Goal: Task Accomplishment & Management: Manage account settings

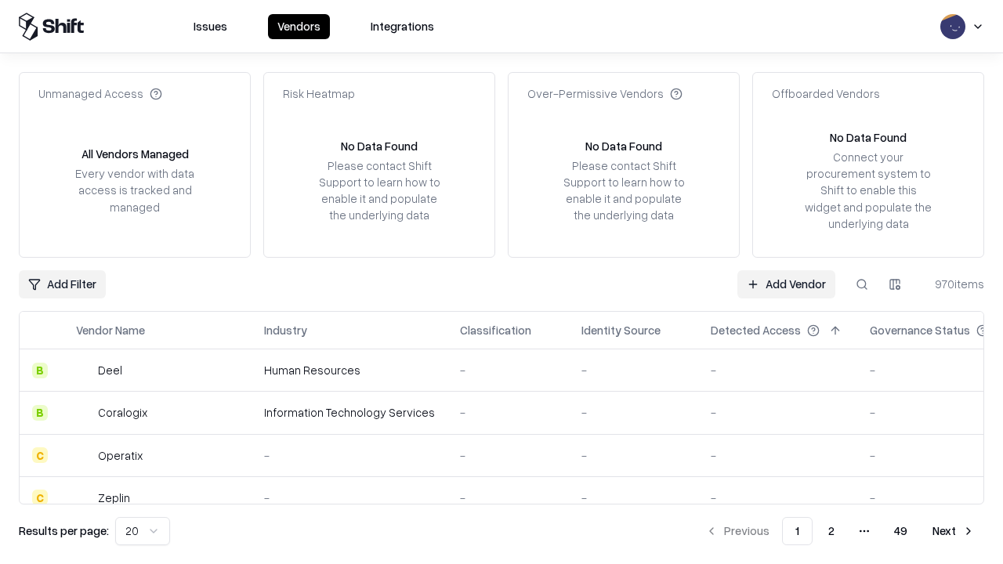
click at [786, 284] on link "Add Vendor" at bounding box center [786, 284] width 98 height 28
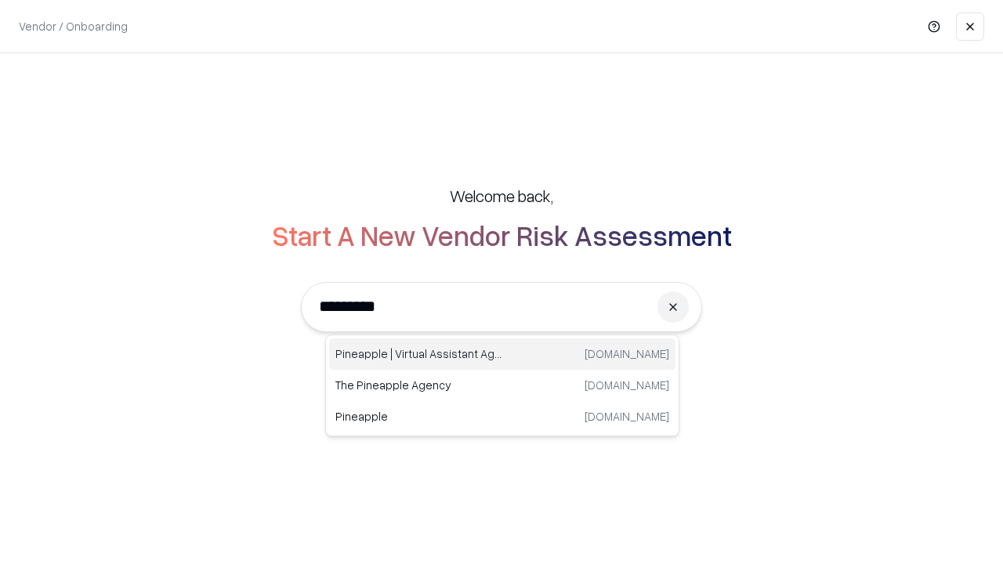
click at [502, 354] on div "Pineapple | Virtual Assistant Agency [DOMAIN_NAME]" at bounding box center [502, 353] width 346 height 31
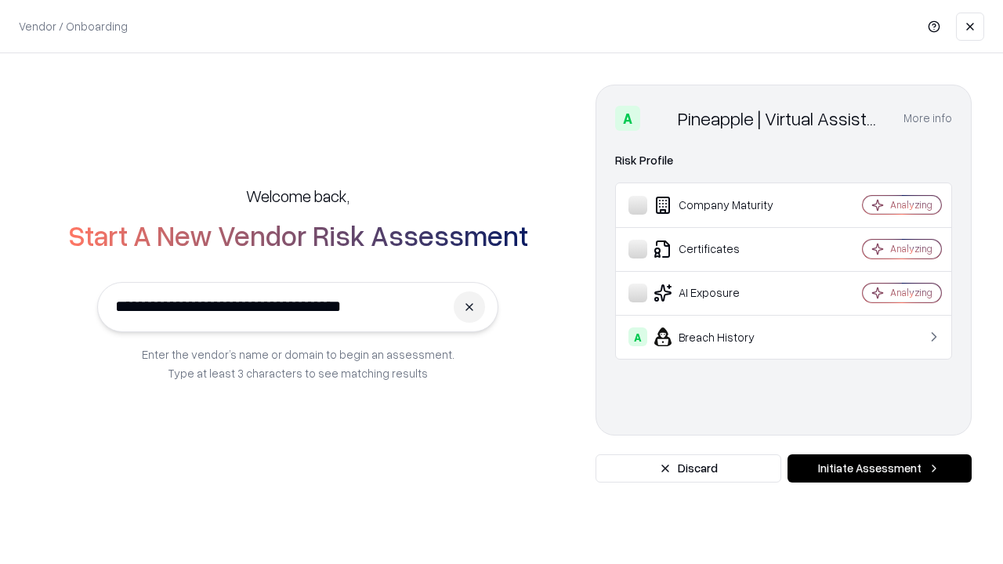
type input "**********"
click at [879, 469] on button "Initiate Assessment" at bounding box center [879, 468] width 184 height 28
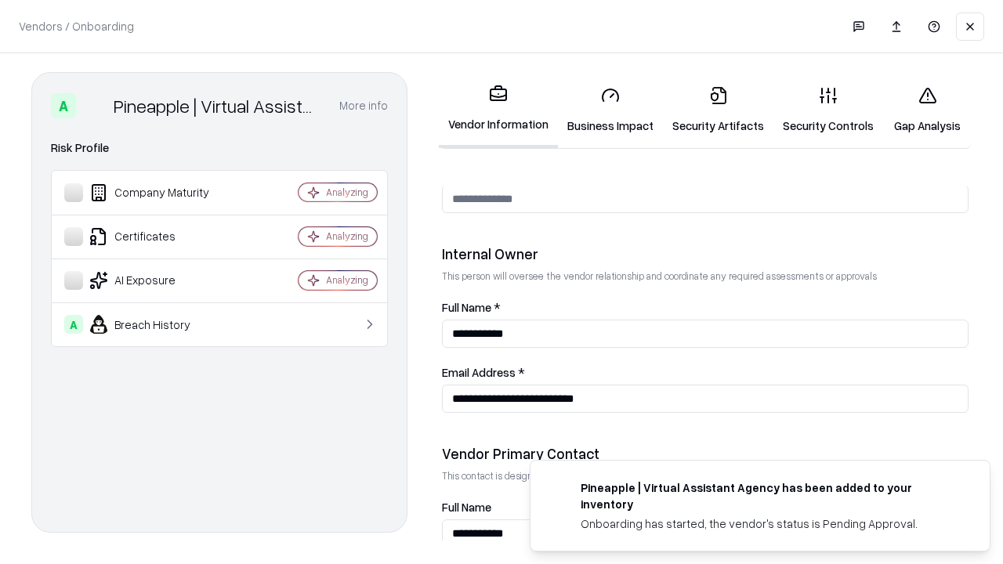
scroll to position [812, 0]
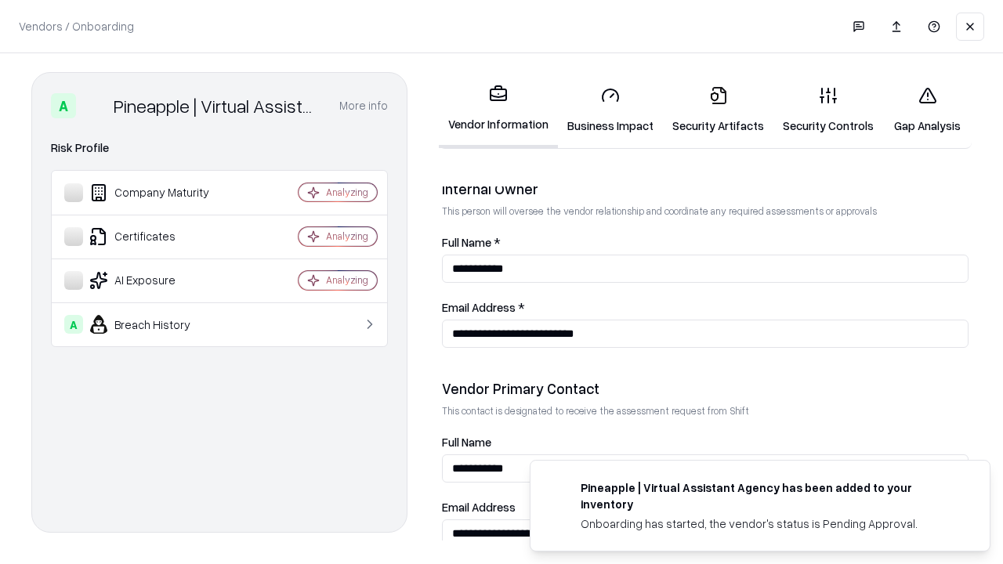
click at [610, 110] on link "Business Impact" at bounding box center [610, 110] width 105 height 73
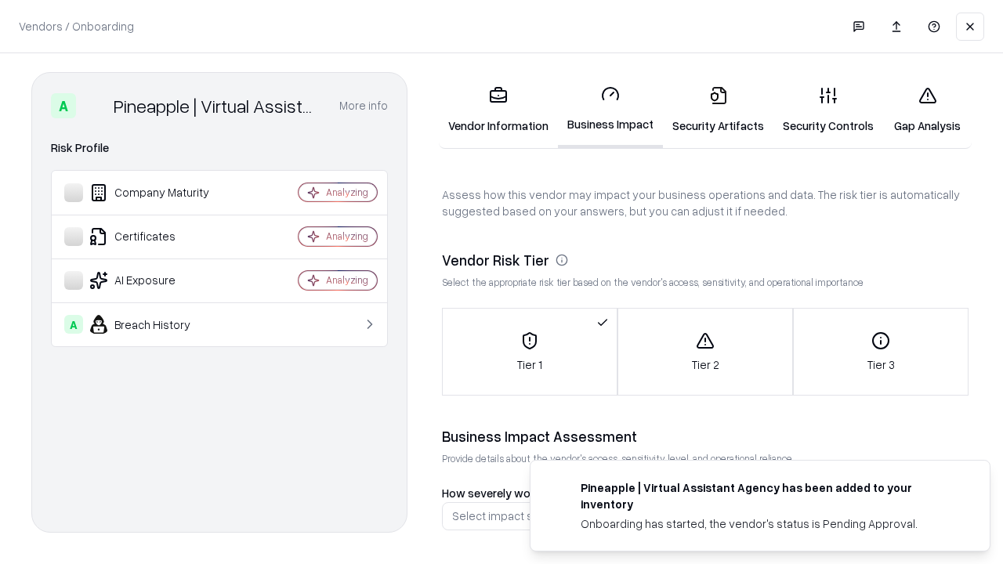
click at [718, 110] on link "Security Artifacts" at bounding box center [718, 110] width 110 height 73
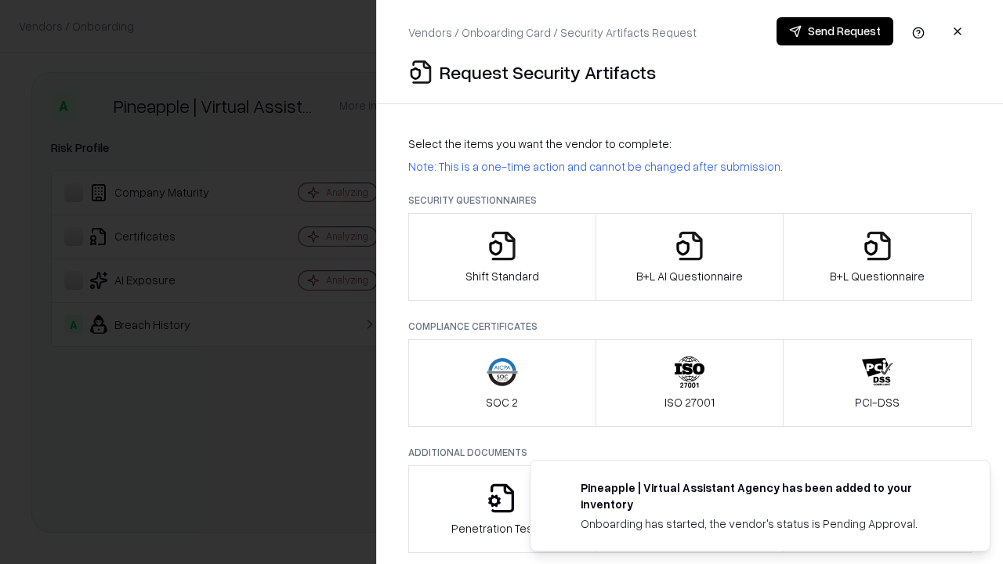
click at [506, 257] on icon "button" at bounding box center [502, 245] width 31 height 31
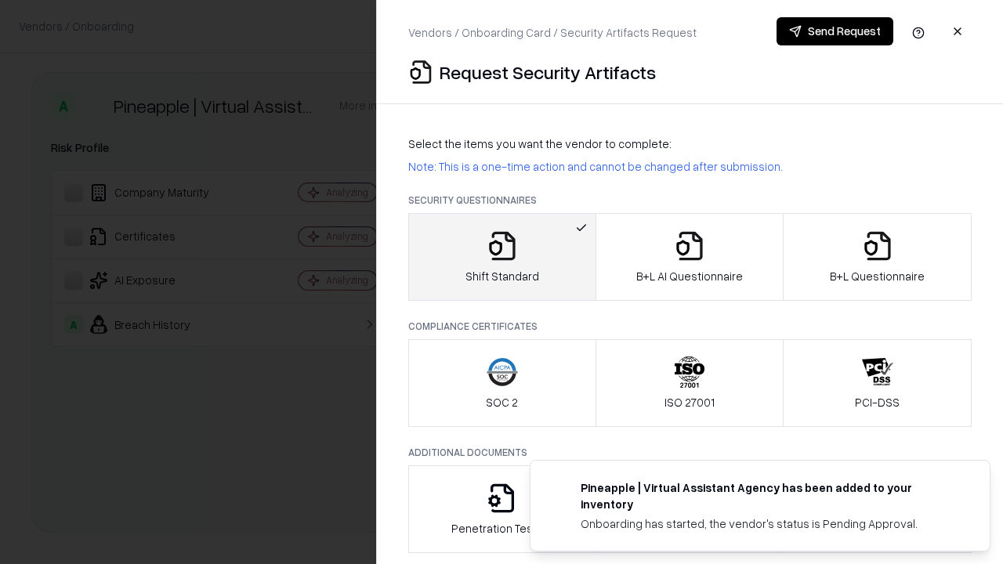
click at [834, 31] on button "Send Request" at bounding box center [834, 31] width 117 height 28
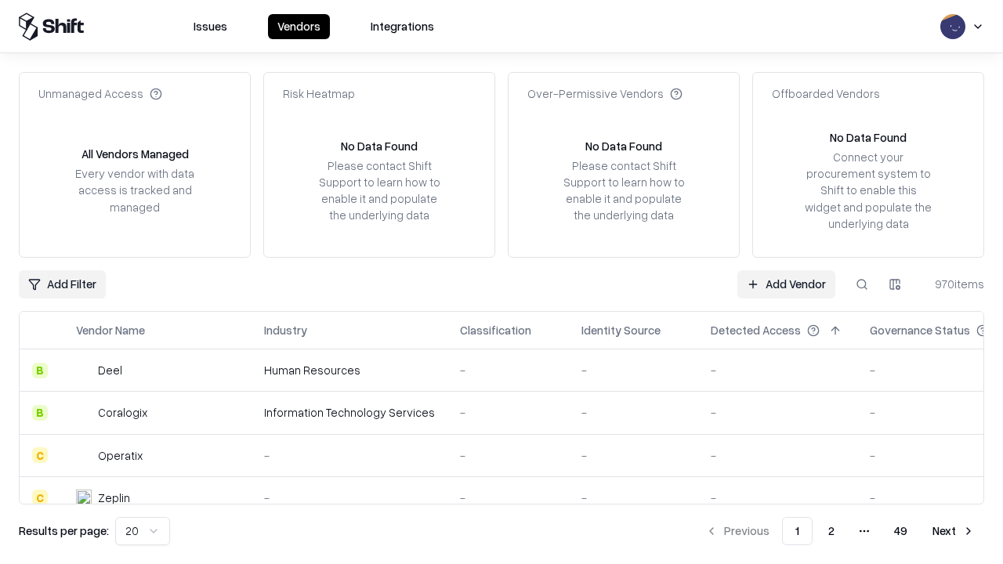
click at [862, 284] on button at bounding box center [862, 284] width 28 height 28
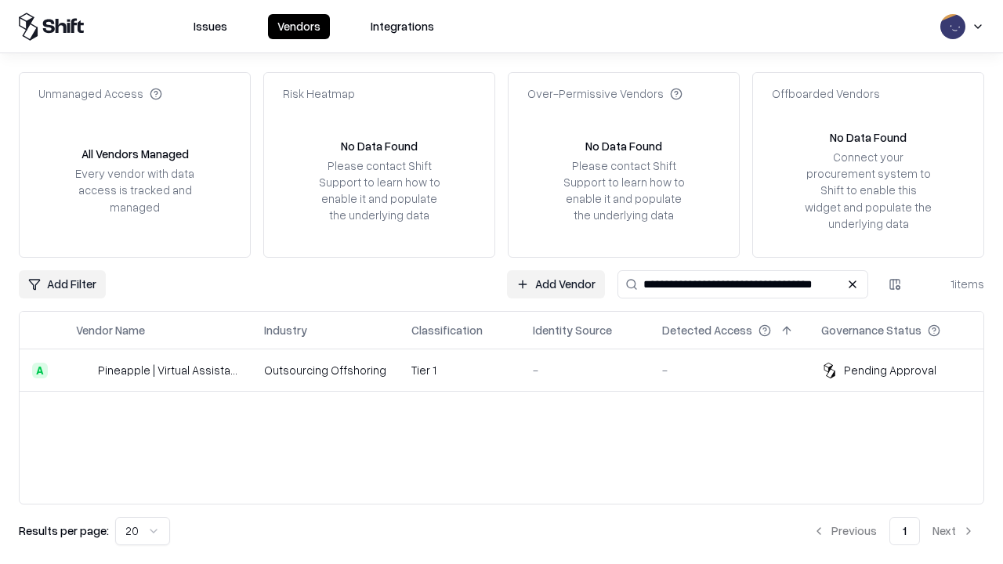
type input "**********"
click at [511, 370] on td "Tier 1" at bounding box center [459, 370] width 121 height 42
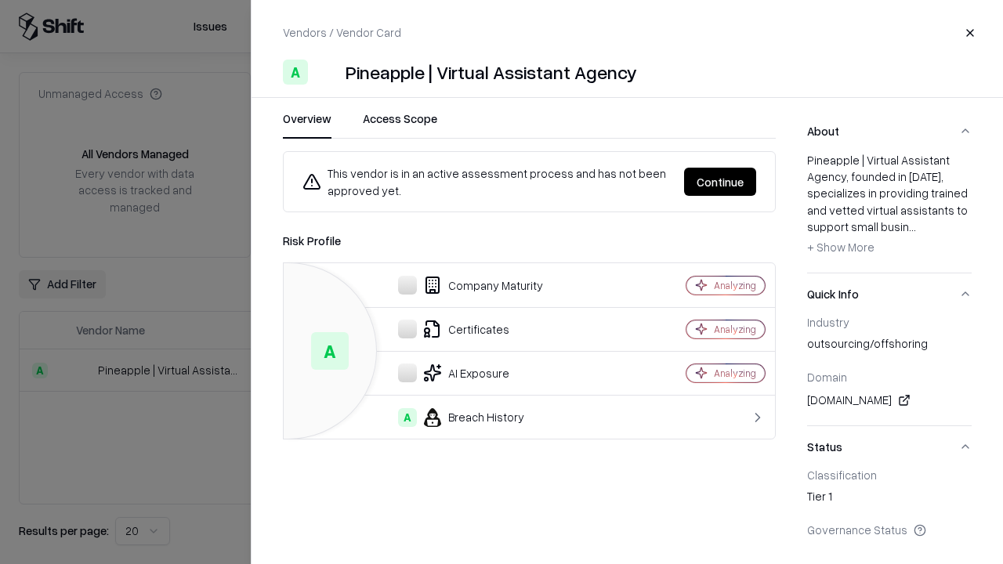
click at [720, 182] on button "Continue" at bounding box center [720, 182] width 72 height 28
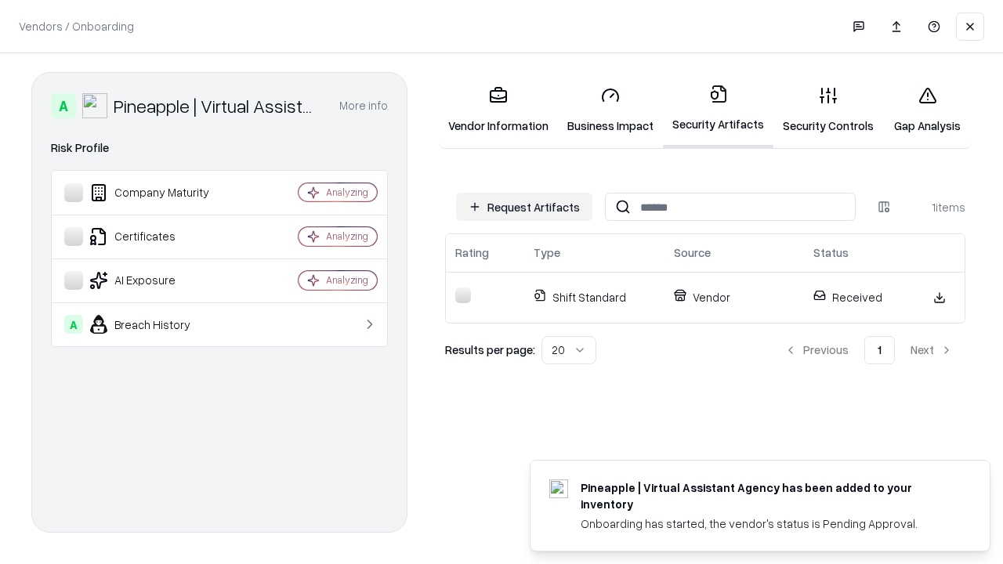
click at [828, 110] on link "Security Controls" at bounding box center [828, 110] width 110 height 73
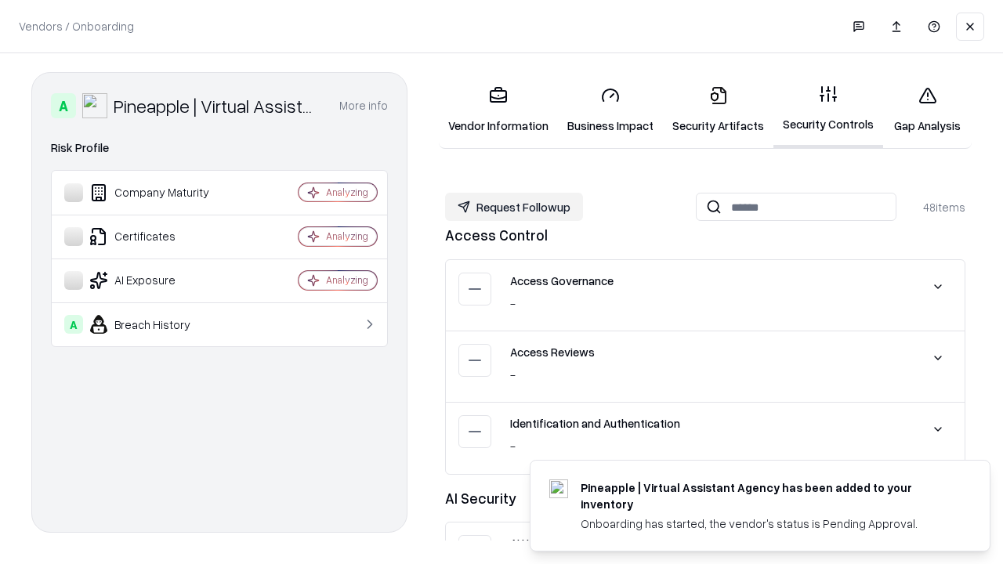
click at [514, 207] on button "Request Followup" at bounding box center [514, 207] width 138 height 28
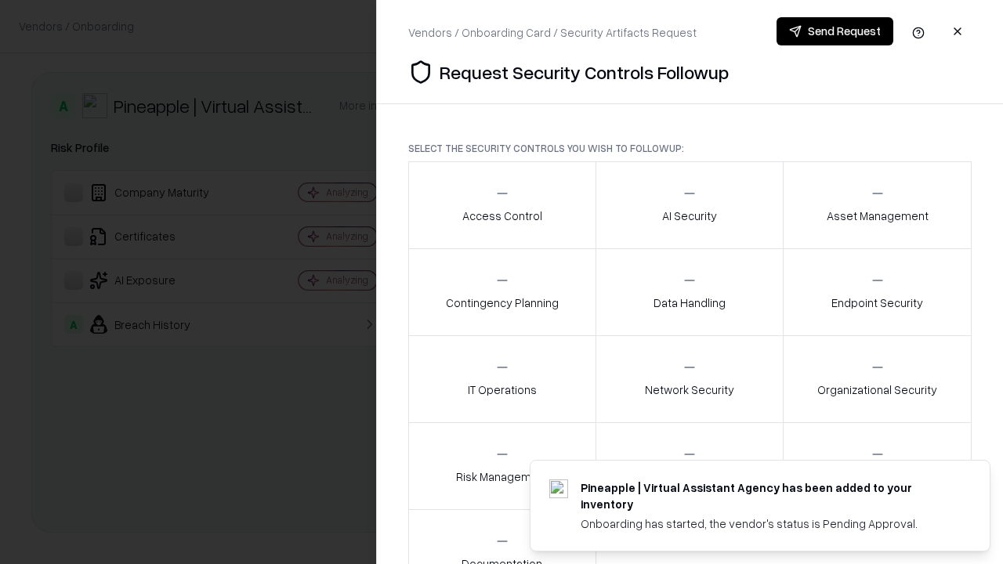
click at [501, 205] on div "Access Control" at bounding box center [502, 205] width 80 height 38
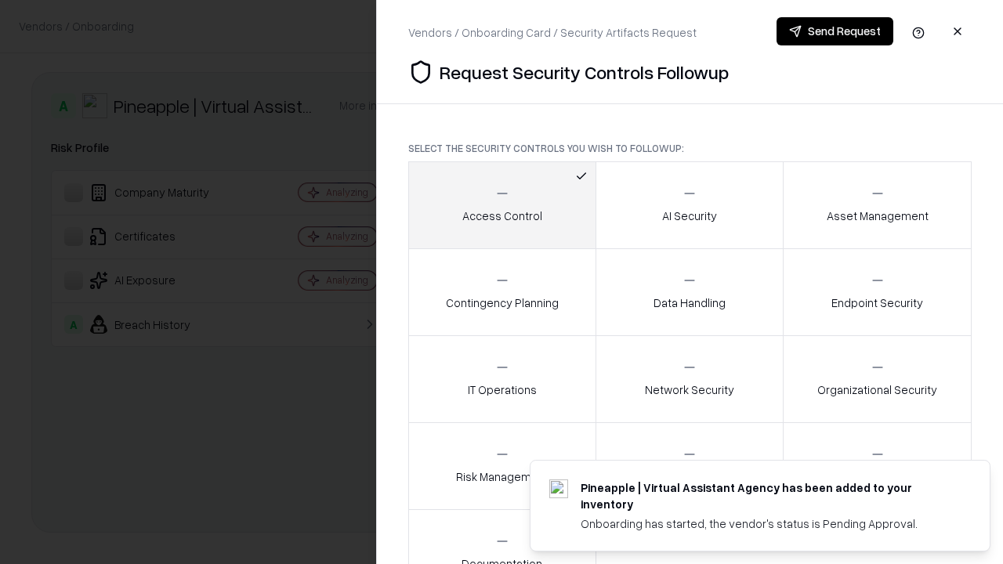
click at [834, 31] on button "Send Request" at bounding box center [834, 31] width 117 height 28
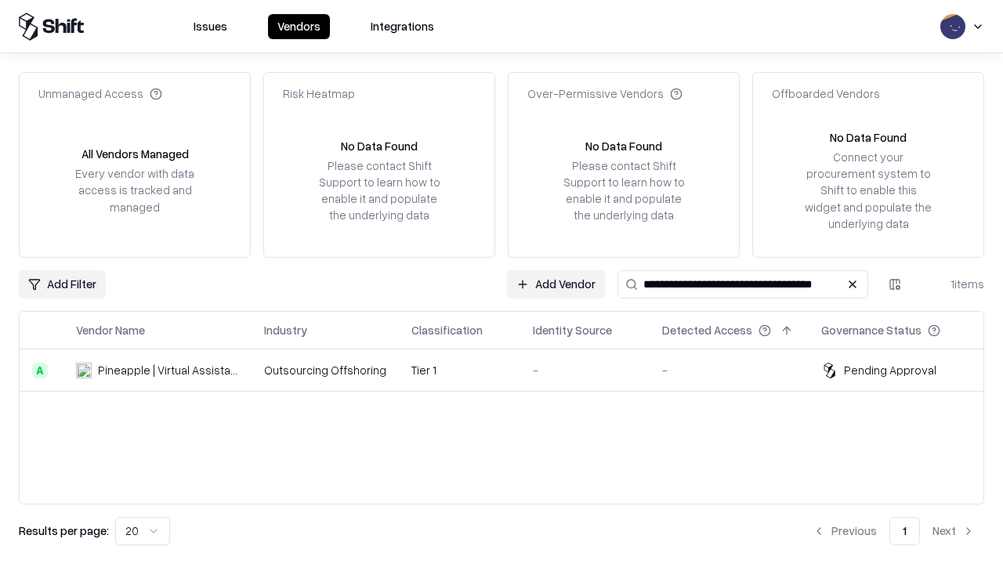
type input "**********"
click at [511, 370] on td "Tier 1" at bounding box center [459, 370] width 121 height 42
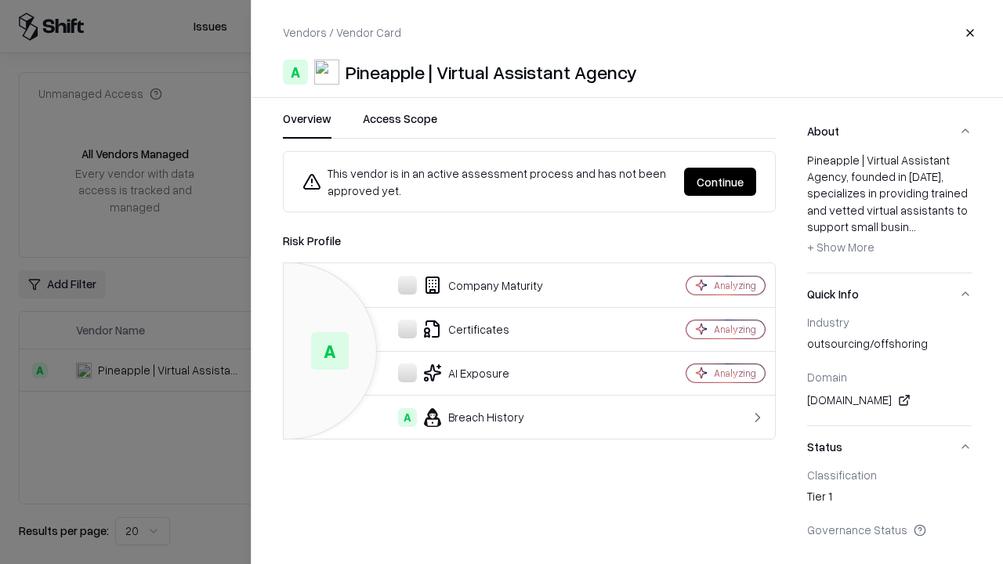
click at [720, 182] on button "Continue" at bounding box center [720, 182] width 72 height 28
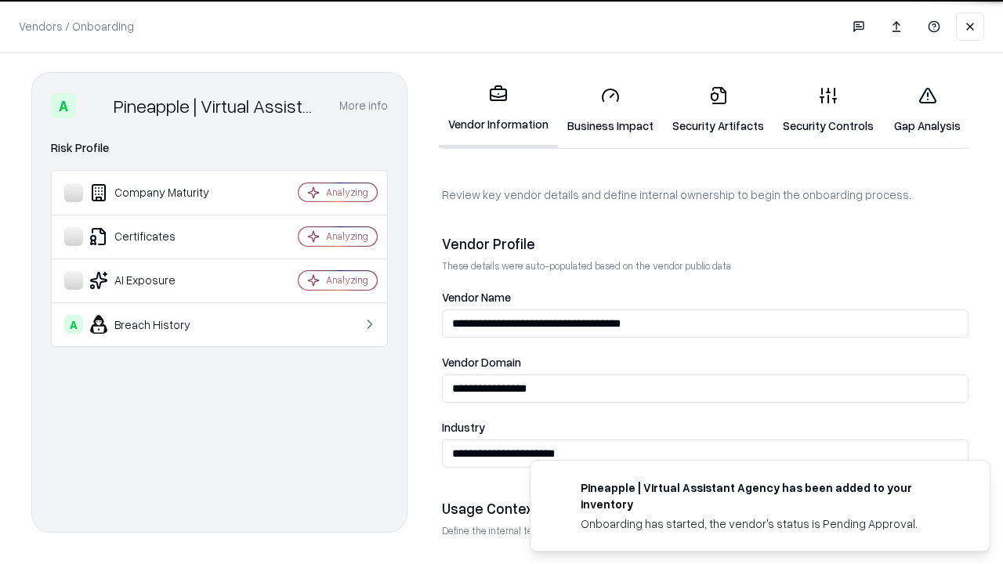
click at [927, 110] on link "Gap Analysis" at bounding box center [927, 110] width 89 height 73
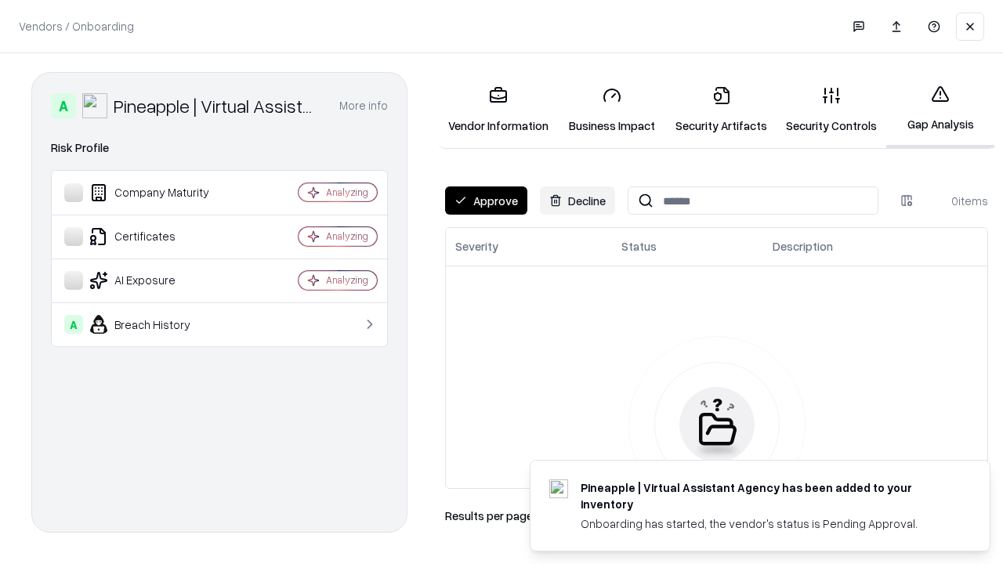
click at [486, 201] on button "Approve" at bounding box center [486, 200] width 82 height 28
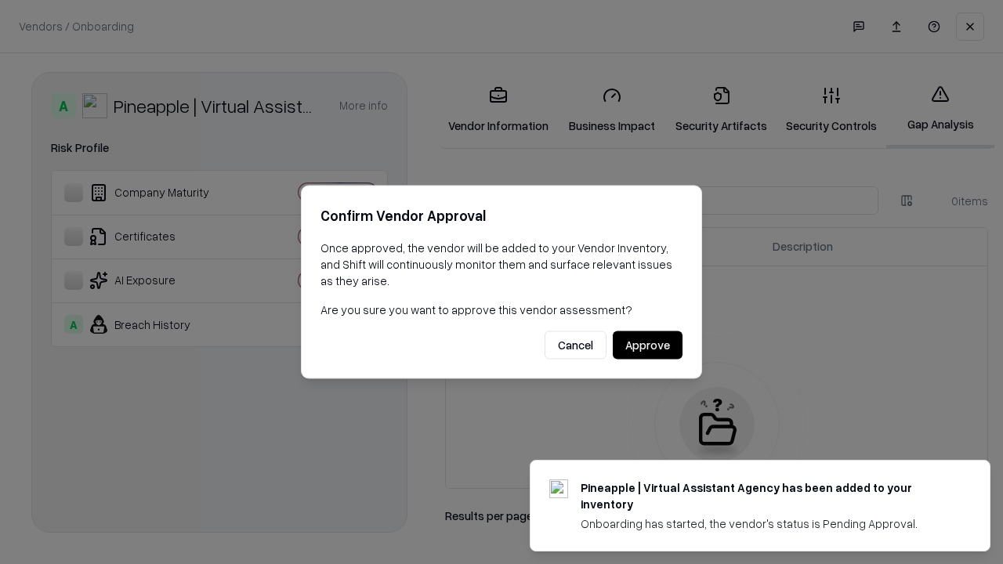
click at [647, 345] on button "Approve" at bounding box center [648, 345] width 70 height 28
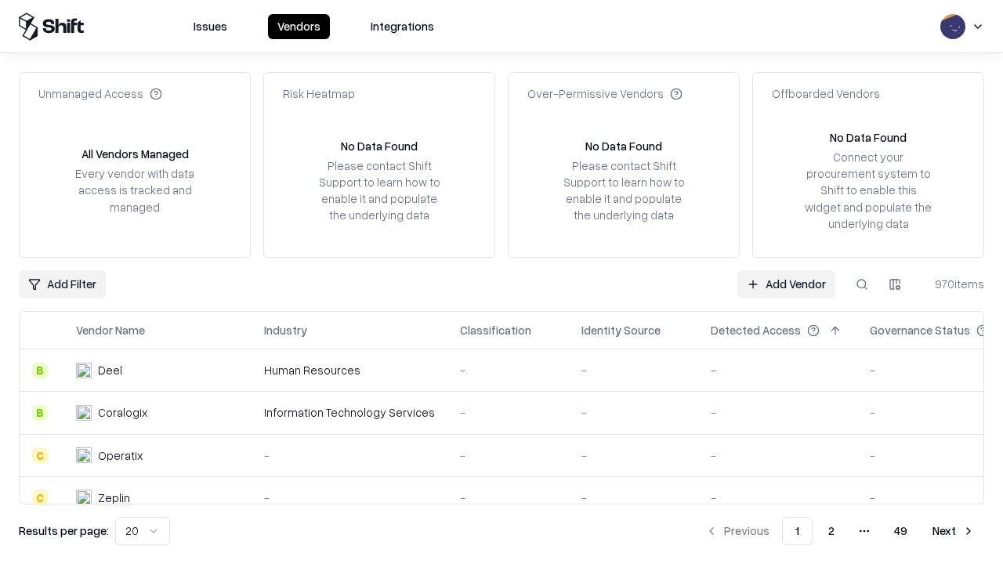
type input "**********"
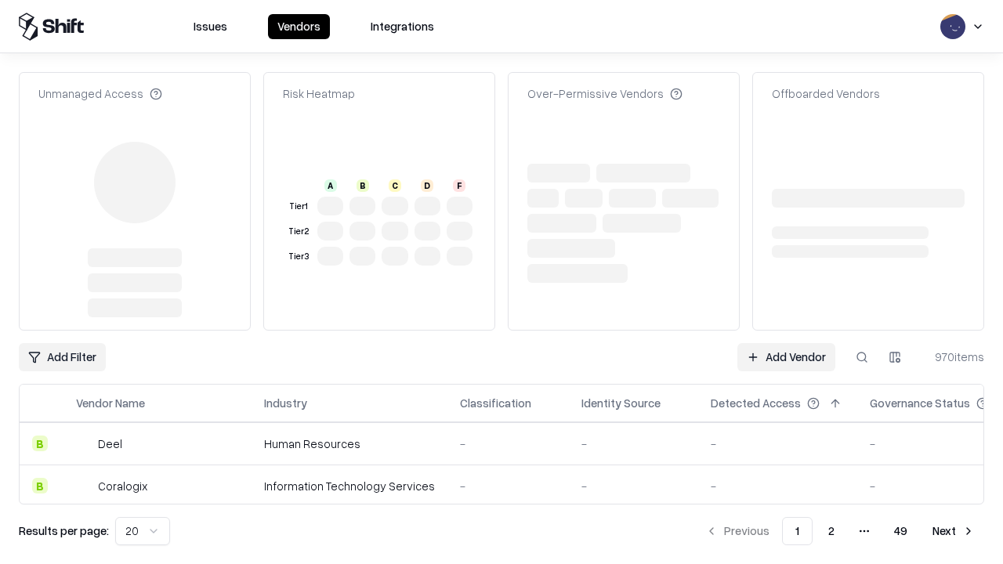
click at [786, 343] on link "Add Vendor" at bounding box center [786, 357] width 98 height 28
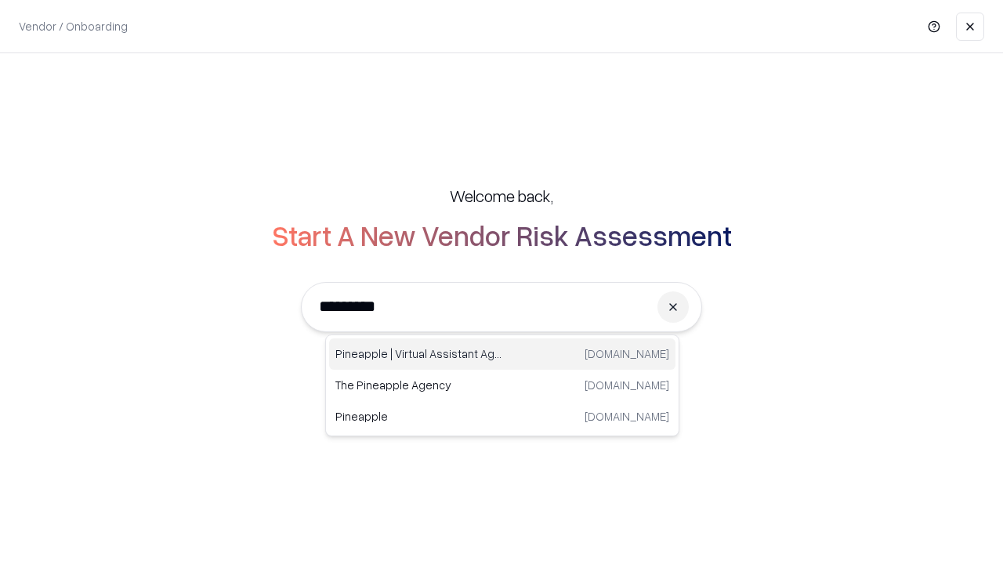
click at [502, 354] on div "Pineapple | Virtual Assistant Agency [DOMAIN_NAME]" at bounding box center [502, 353] width 346 height 31
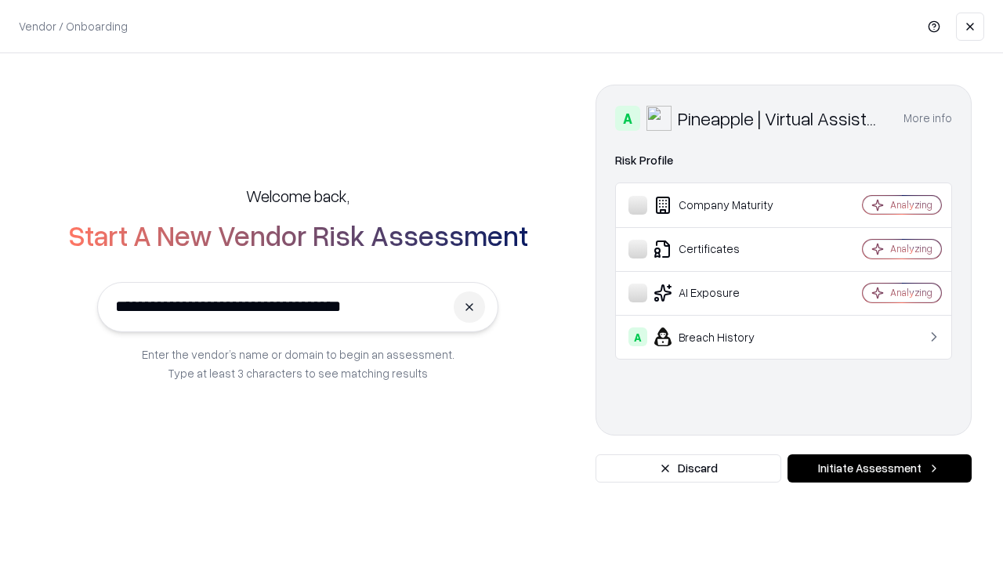
type input "**********"
click at [879, 469] on button "Initiate Assessment" at bounding box center [879, 468] width 184 height 28
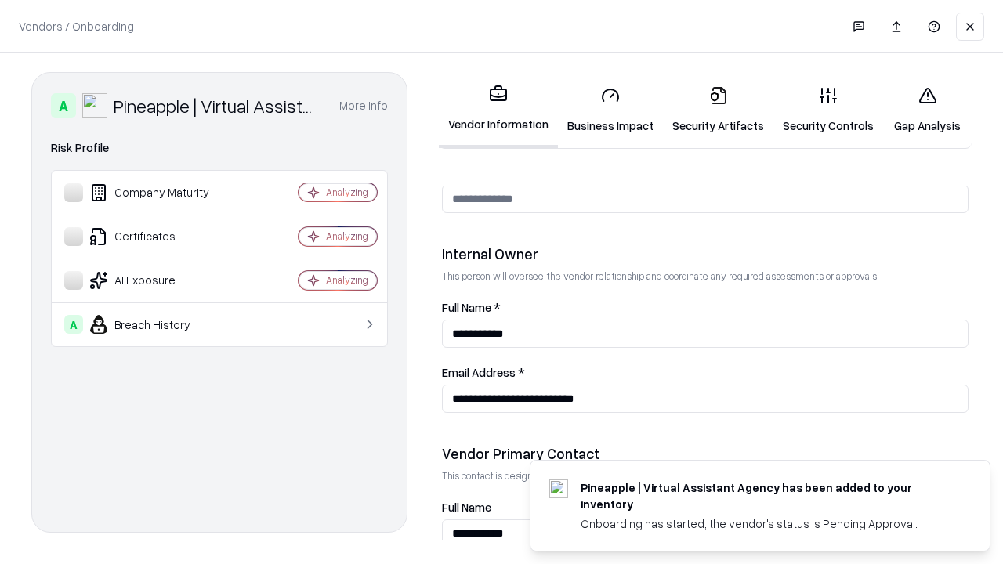
scroll to position [812, 0]
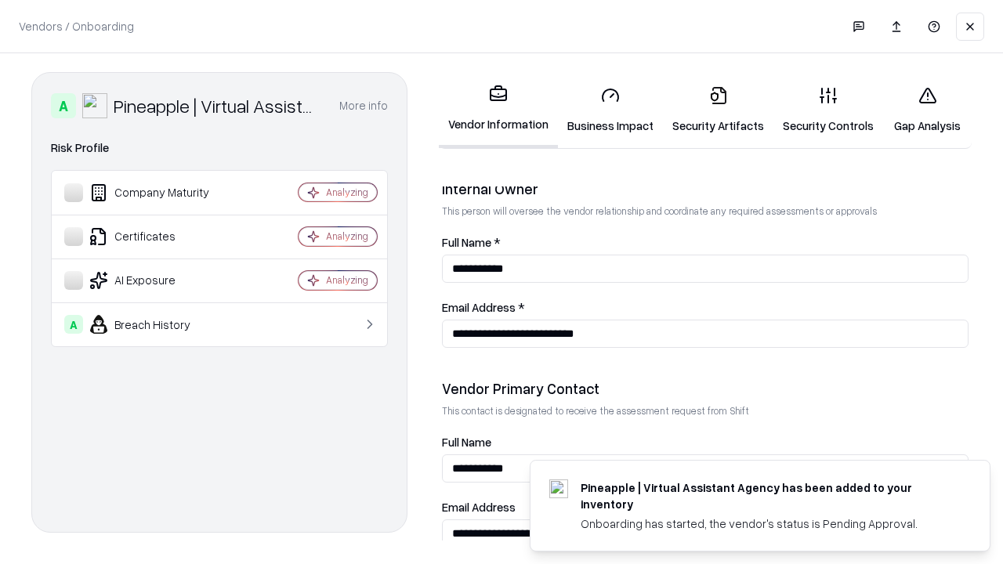
click at [927, 110] on link "Gap Analysis" at bounding box center [927, 110] width 89 height 73
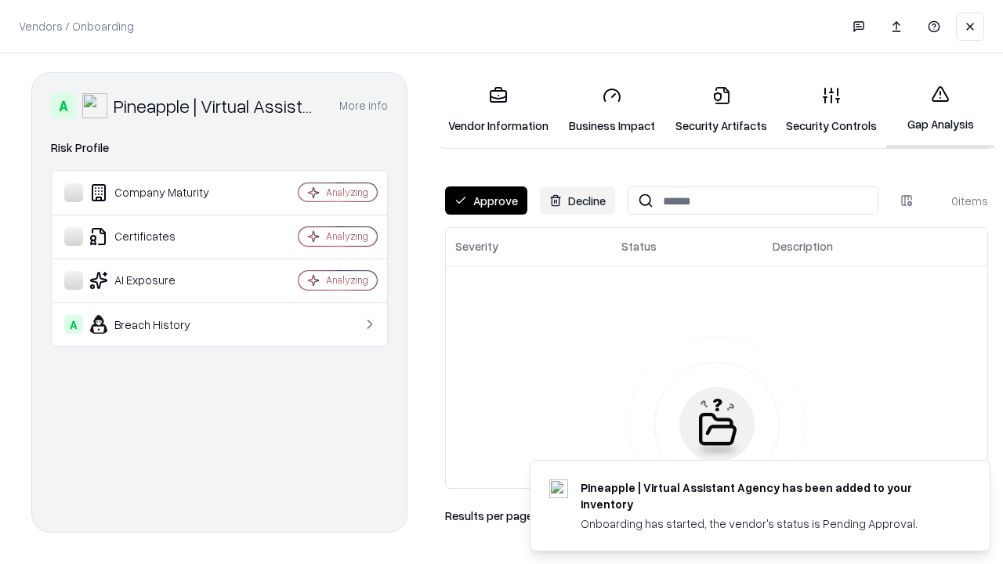
click at [486, 201] on button "Approve" at bounding box center [486, 200] width 82 height 28
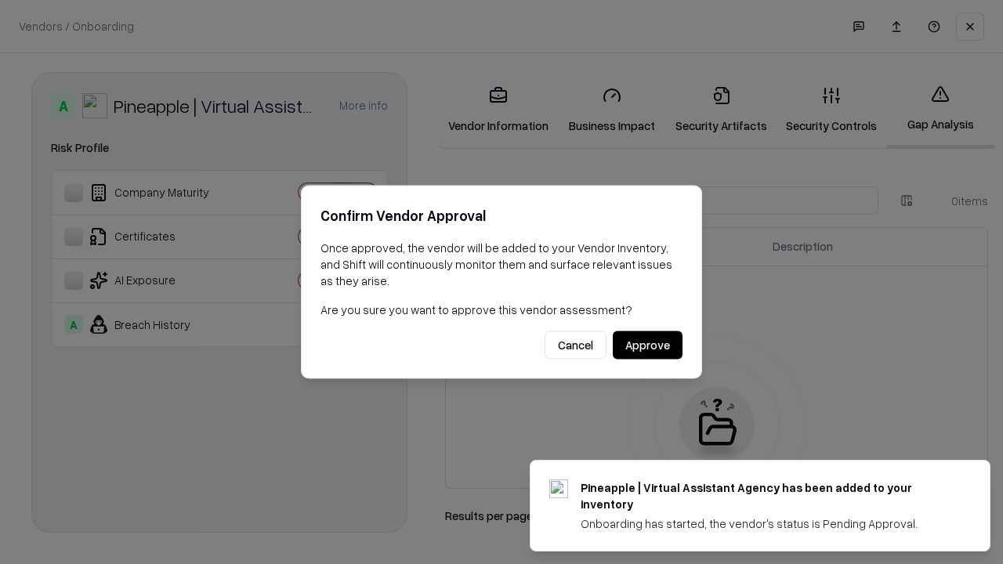
click at [647, 345] on button "Approve" at bounding box center [648, 345] width 70 height 28
